Goal: Information Seeking & Learning: Learn about a topic

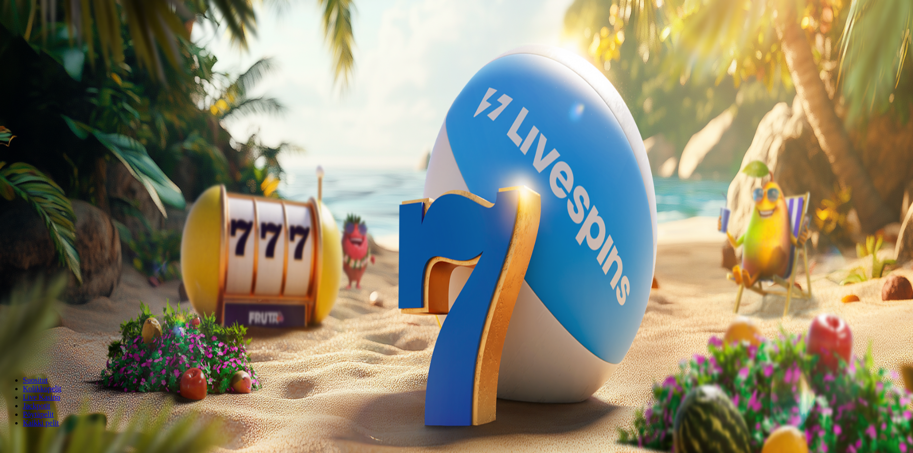
click at [55, 72] on span "Tarjoukset" at bounding box center [39, 68] width 32 height 8
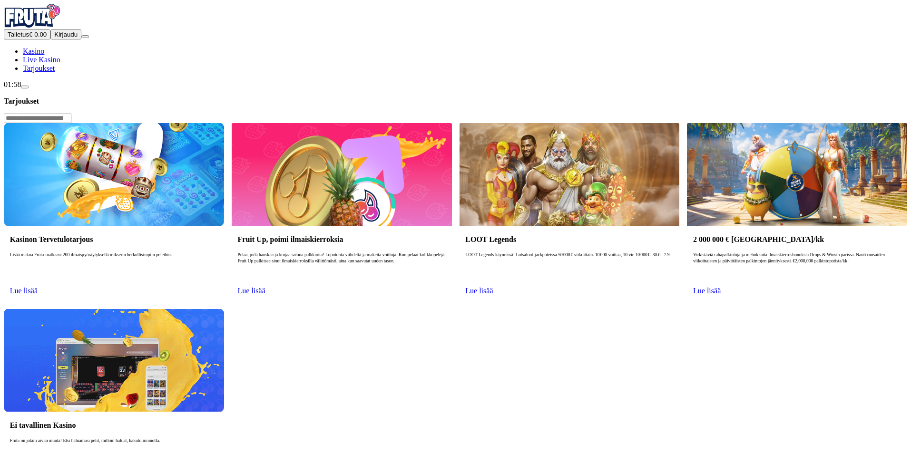
click at [60, 38] on span "Kirjaudu" at bounding box center [65, 34] width 23 height 7
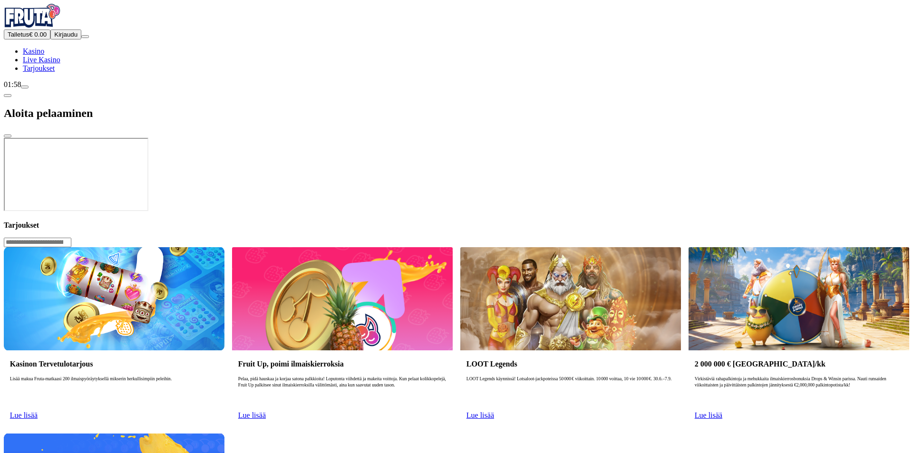
click at [443, 213] on div at bounding box center [457, 213] width 906 height 0
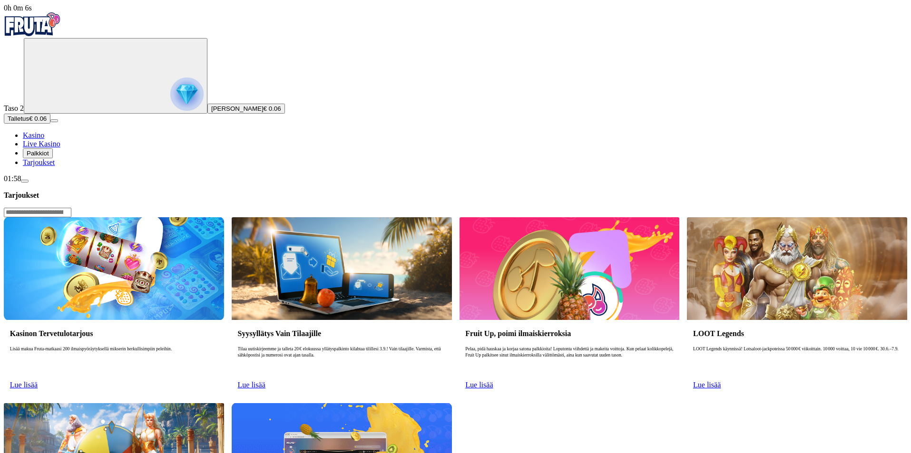
click at [49, 157] on span "Palkkiot" at bounding box center [38, 153] width 22 height 7
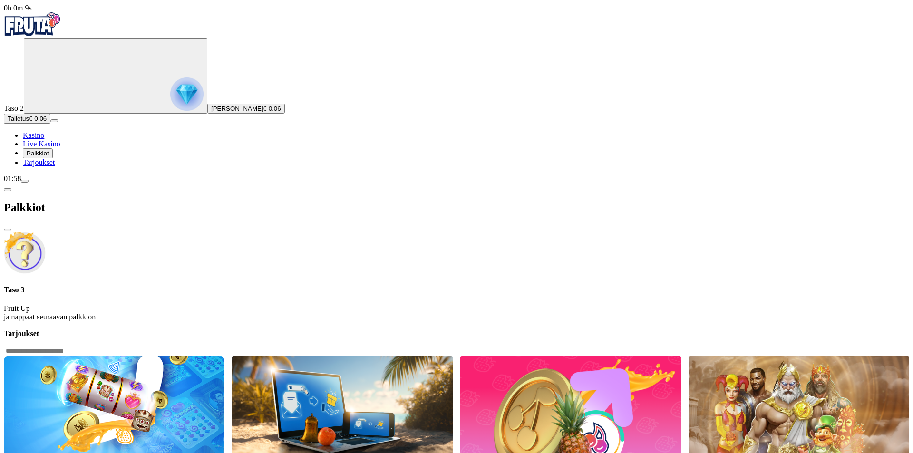
click at [170, 90] on img "Primary" at bounding box center [186, 94] width 33 height 33
click at [25, 181] on span "menu icon" at bounding box center [25, 181] width 0 height 0
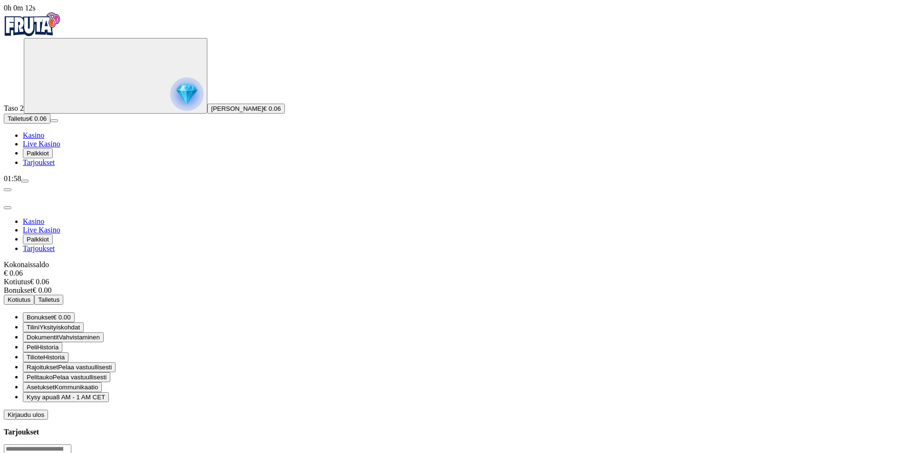
click at [71, 314] on span "€ 0.00" at bounding box center [62, 317] width 18 height 7
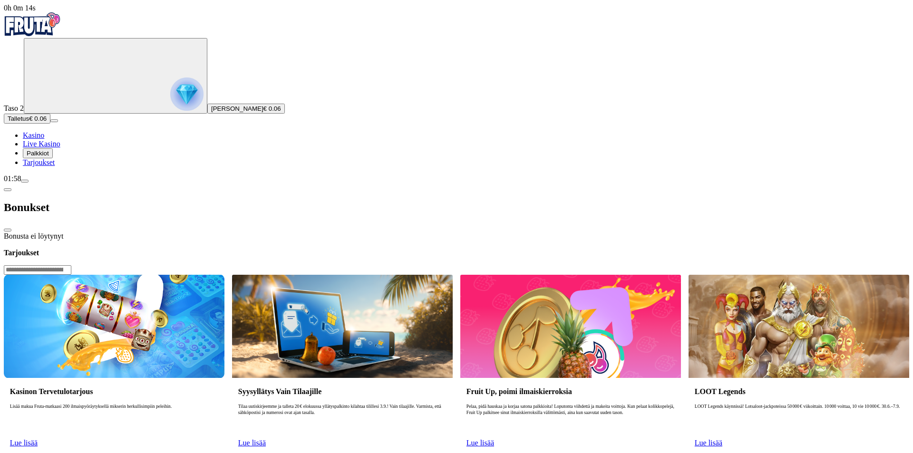
drag, startPoint x: 495, startPoint y: 157, endPoint x: 396, endPoint y: 97, distance: 115.8
click at [494, 241] on div at bounding box center [457, 241] width 906 height 0
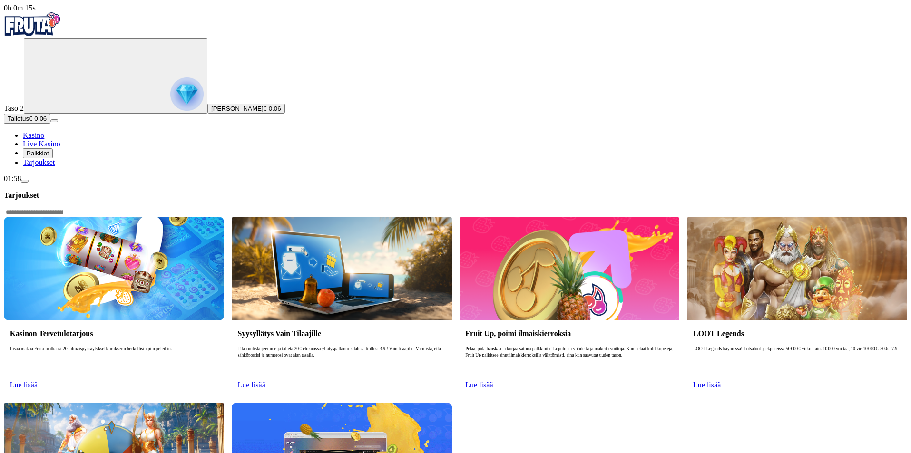
click at [38, 381] on link "Lue lisää" at bounding box center [24, 385] width 28 height 8
